Goal: Find specific page/section: Find specific page/section

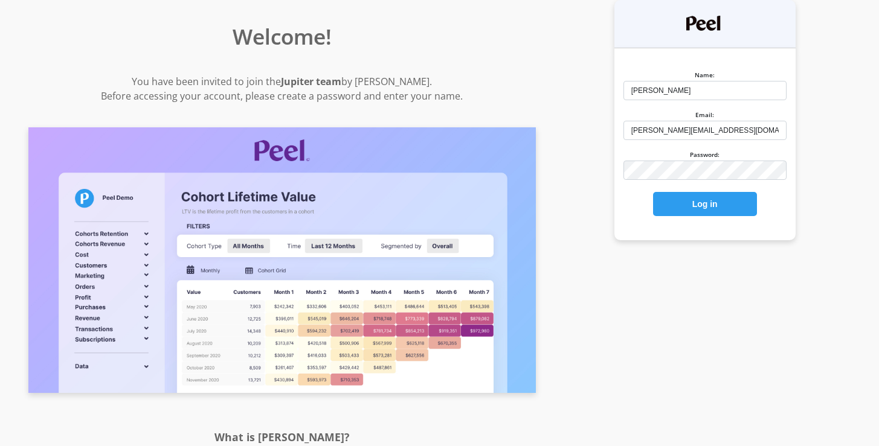
click at [706, 208] on button "Log in" at bounding box center [705, 204] width 104 height 24
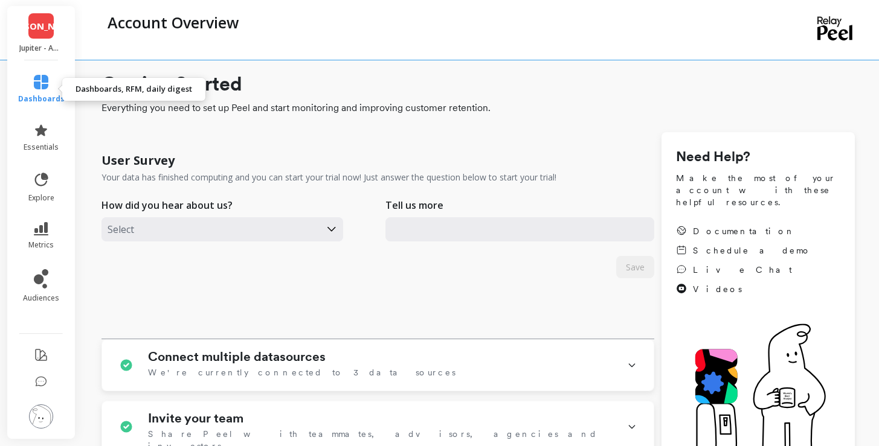
click at [40, 82] on icon at bounding box center [41, 82] width 14 height 14
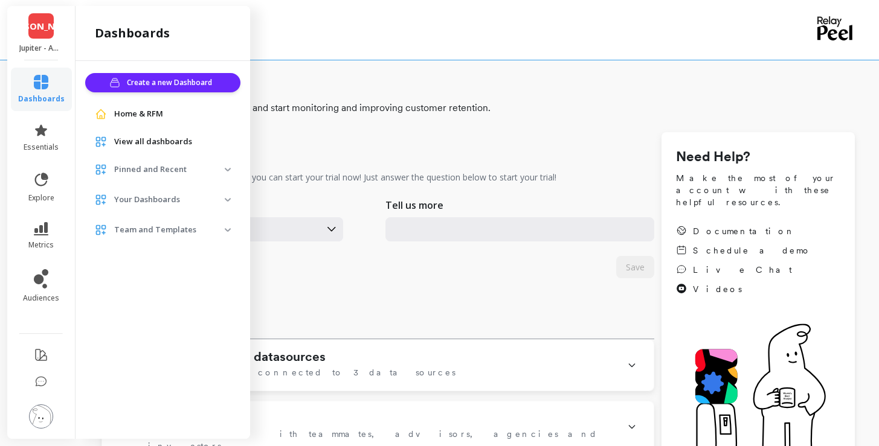
click at [123, 141] on span "View all dashboards" at bounding box center [153, 142] width 78 height 12
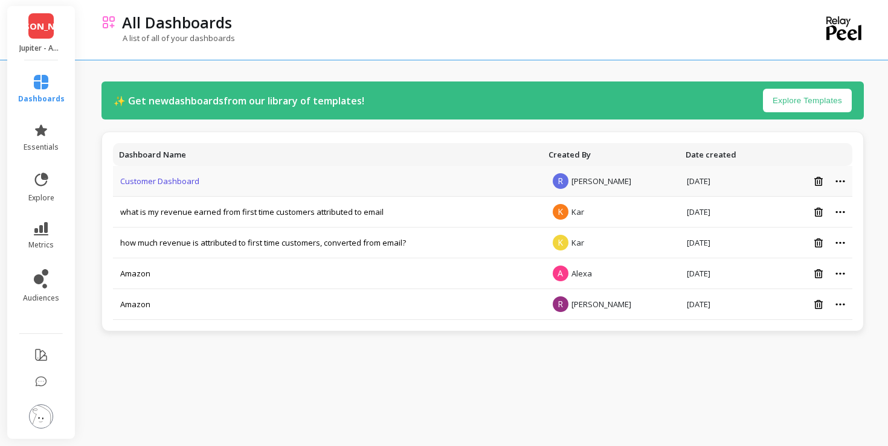
click at [192, 177] on link "Customer Dashboard" at bounding box center [159, 181] width 79 height 11
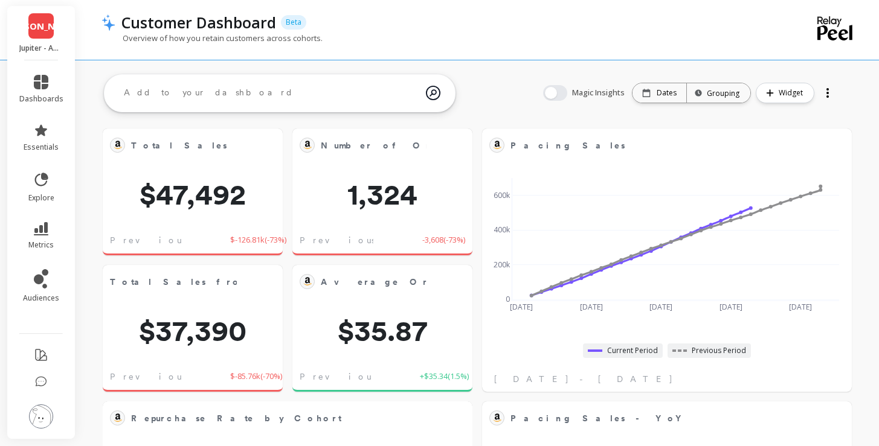
scroll to position [323, 326]
